Goal: Information Seeking & Learning: Find specific fact

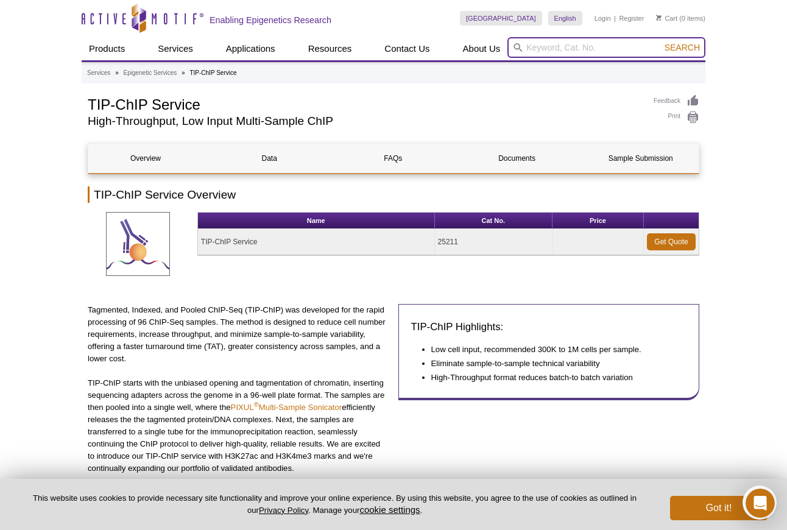
click at [589, 47] on input "search" at bounding box center [606, 47] width 198 height 21
type input "102230"
click at [661, 42] on button "Search" at bounding box center [682, 47] width 43 height 11
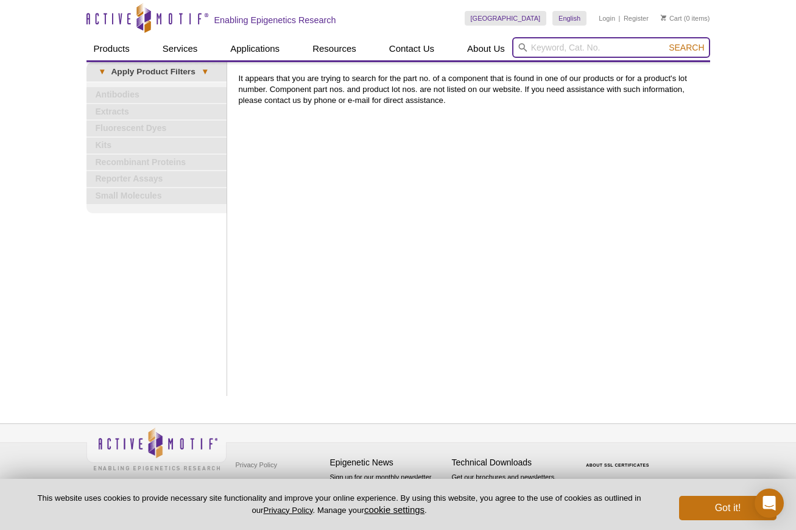
click at [606, 51] on input "search" at bounding box center [611, 47] width 198 height 21
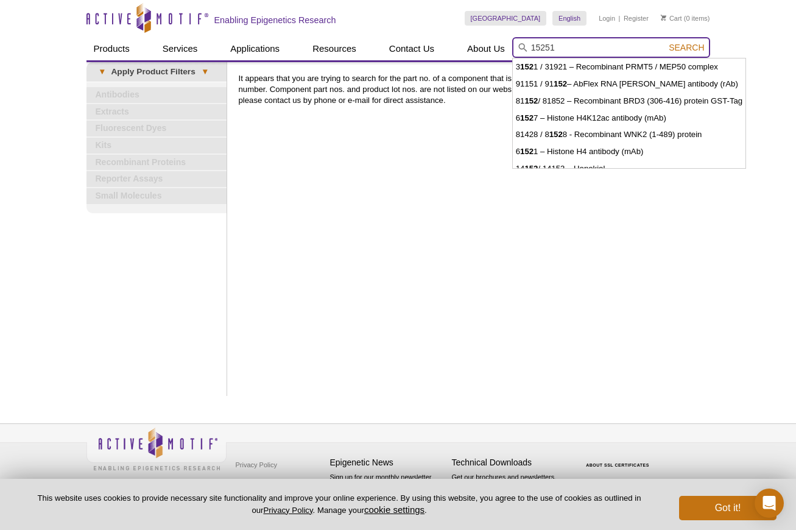
click at [665, 42] on button "Search" at bounding box center [686, 47] width 43 height 11
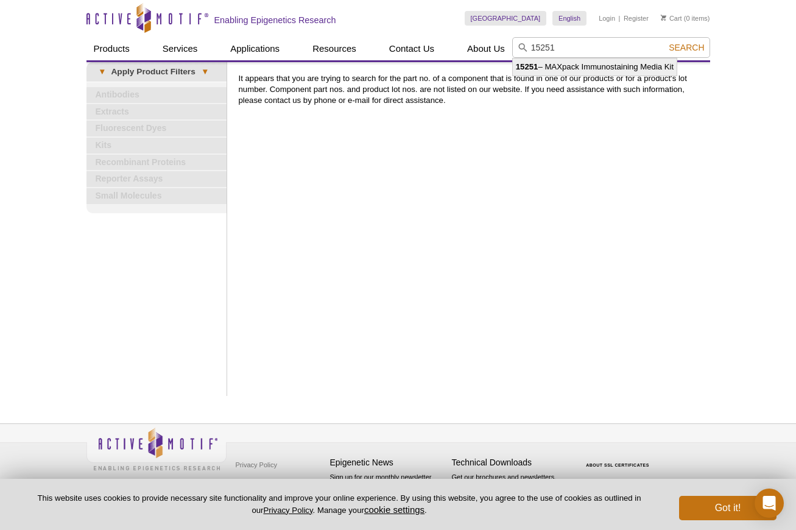
click at [586, 66] on li "15251 – MAXpack Immunostaining Media Kit" at bounding box center [595, 66] width 164 height 17
type input "15251 – MAXpack Immunostaining Media Kit"
click at [685, 49] on span "Search" at bounding box center [686, 48] width 35 height 10
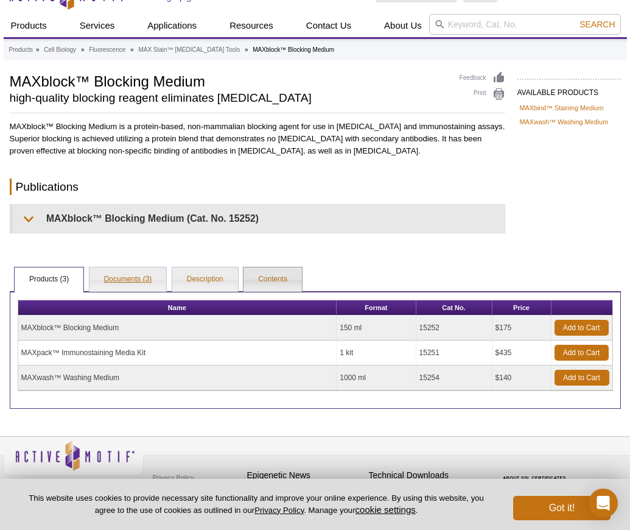
scroll to position [36, 0]
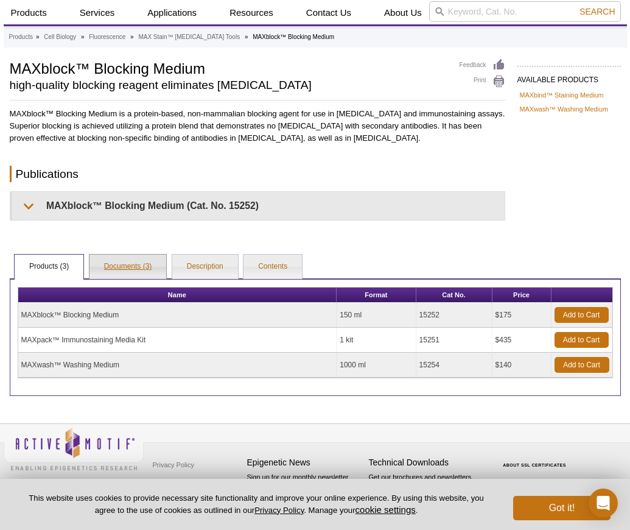
click at [121, 261] on link "Documents (3)" at bounding box center [128, 267] width 77 height 24
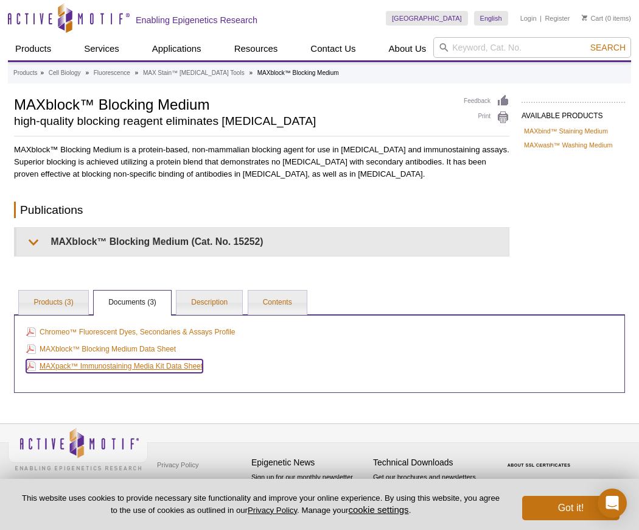
click at [146, 369] on link "MAXpack™ Immunostaining Media Kit Data Sheet" at bounding box center [114, 365] width 177 height 13
click at [192, 177] on p "MAXblock™ Blocking Medium is a protein-based, non-mammalian blocking agent for …" at bounding box center [262, 162] width 496 height 37
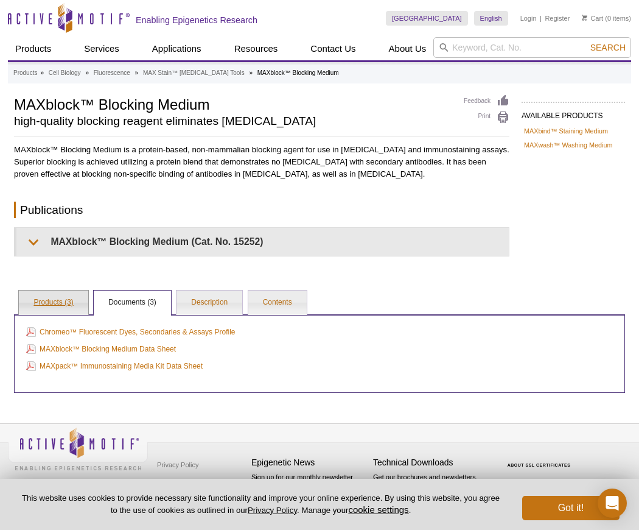
click at [58, 298] on link "Products (3)" at bounding box center [53, 302] width 69 height 24
